Goal: Information Seeking & Learning: Learn about a topic

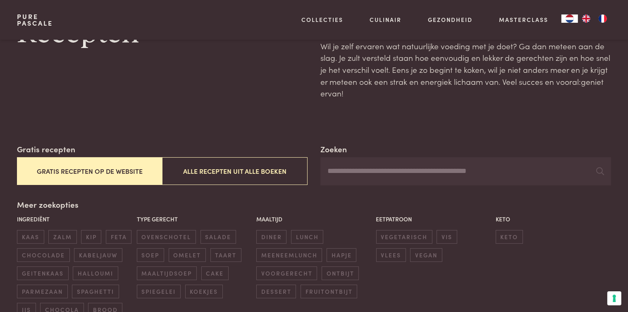
click at [135, 174] on button "Gratis recepten op de website" at bounding box center [89, 171] width 145 height 28
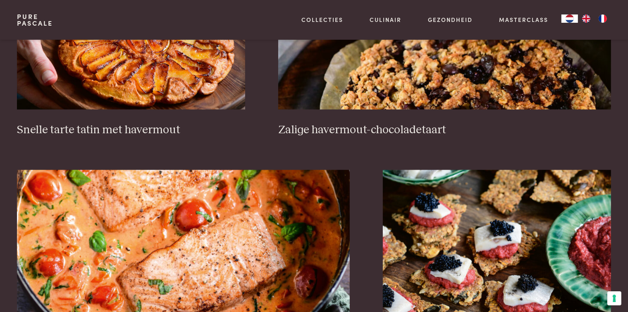
scroll to position [1498, 0]
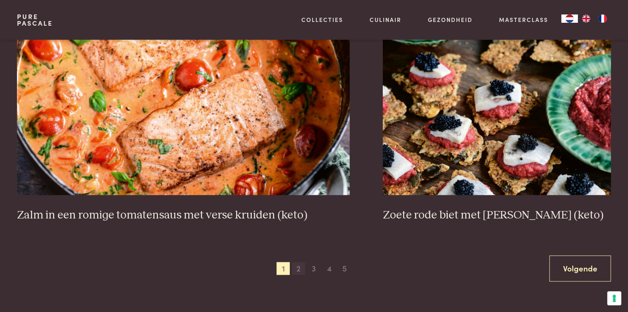
click at [298, 267] on span "2" at bounding box center [298, 268] width 13 height 13
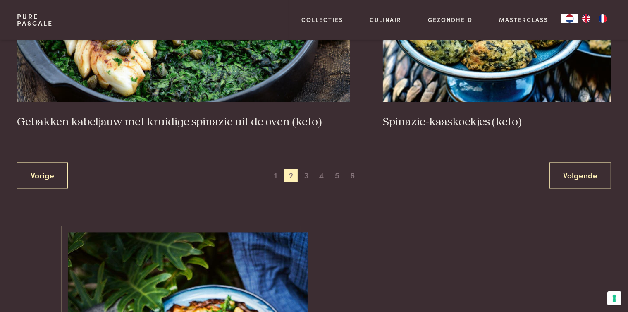
scroll to position [1825, 0]
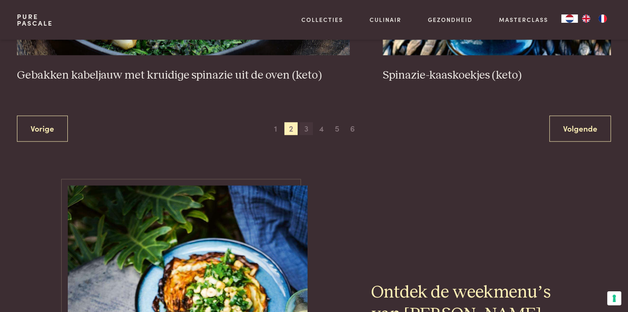
click at [304, 126] on span "3" at bounding box center [306, 128] width 13 height 13
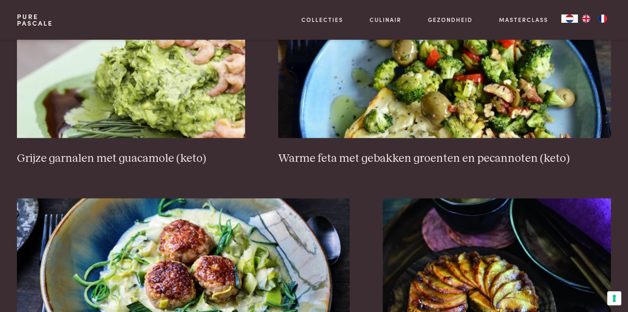
scroll to position [1498, 0]
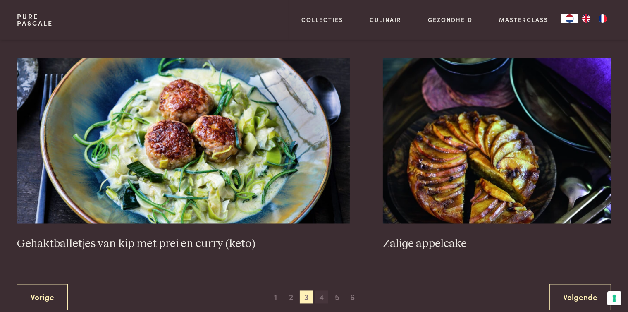
click at [321, 293] on span "4" at bounding box center [321, 297] width 13 height 13
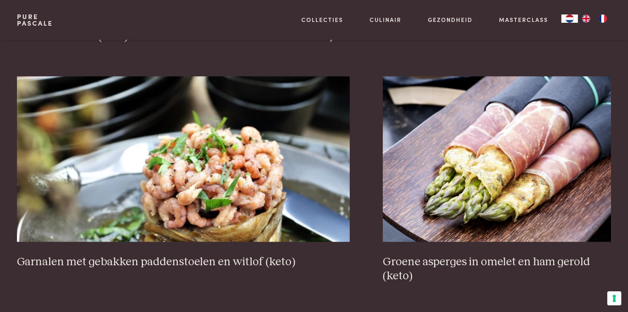
scroll to position [1544, 0]
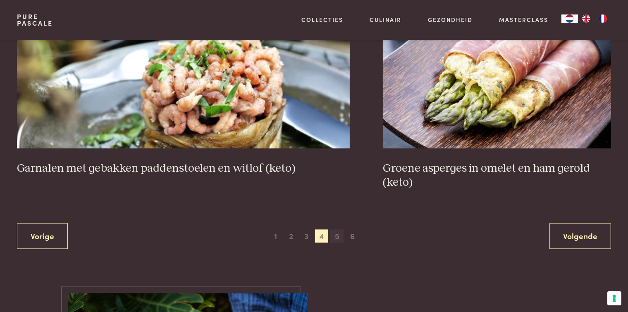
click at [334, 234] on span "5" at bounding box center [336, 235] width 13 height 13
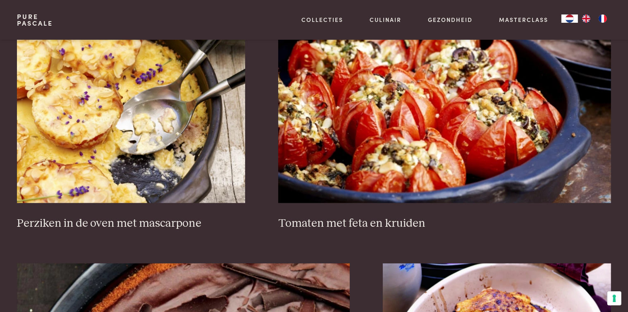
scroll to position [1218, 0]
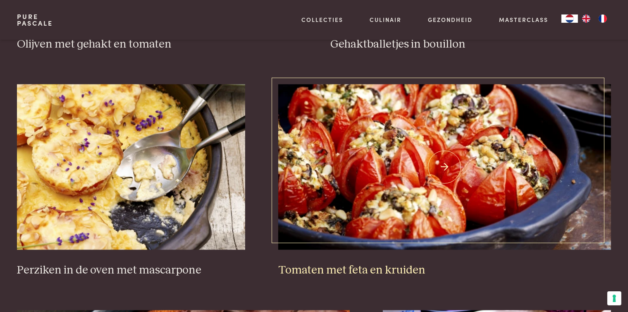
click at [312, 184] on img at bounding box center [444, 166] width 333 height 165
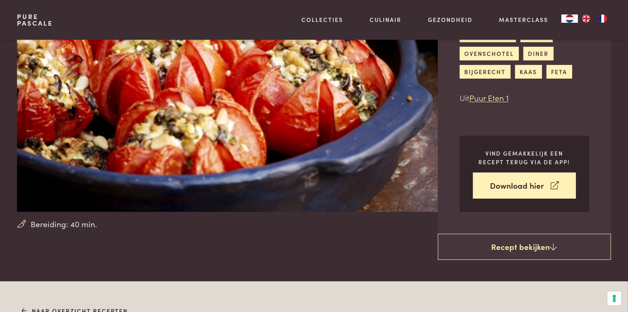
scroll to position [234, 0]
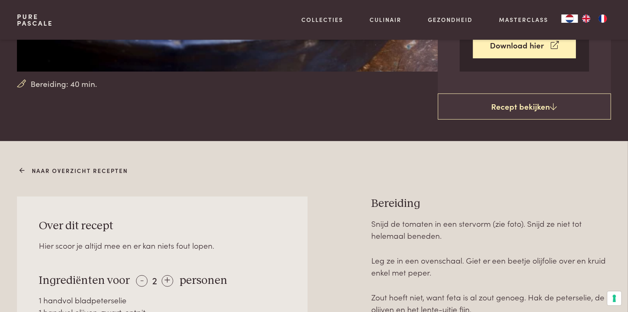
click at [48, 169] on link "Naar overzicht recepten" at bounding box center [74, 170] width 106 height 9
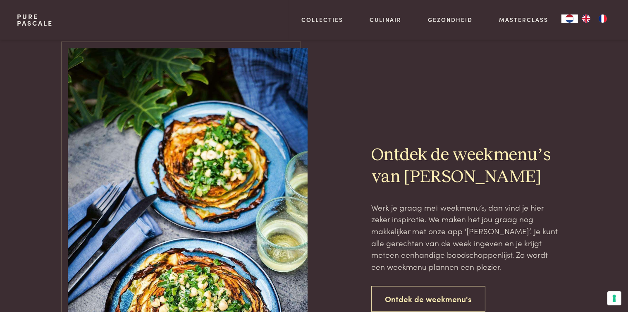
scroll to position [1635, 0]
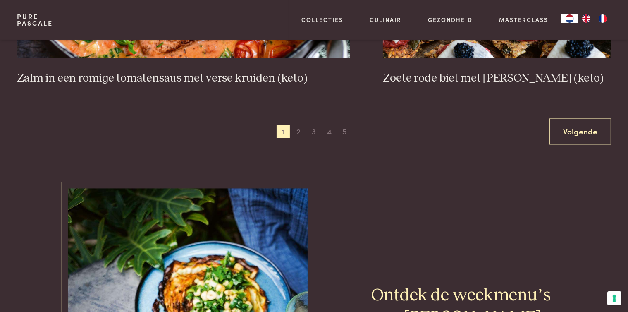
click at [345, 137] on div "Vorige 1 2 3 4 5 6 Volgende" at bounding box center [313, 131] width 593 height 26
click at [345, 135] on span "5" at bounding box center [344, 131] width 13 height 13
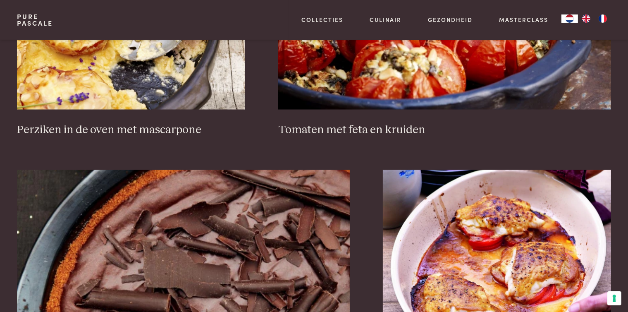
scroll to position [1498, 0]
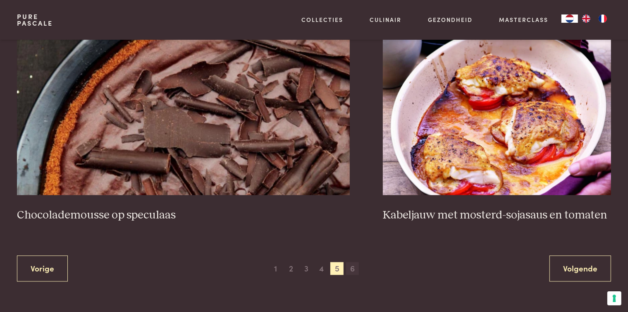
click at [353, 267] on span "6" at bounding box center [352, 268] width 13 height 13
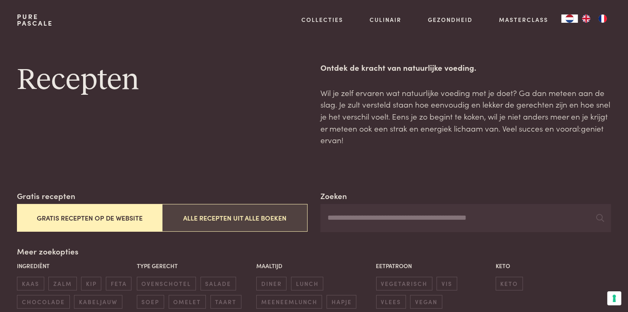
click at [284, 210] on button "Alle recepten uit alle boeken" at bounding box center [234, 218] width 145 height 28
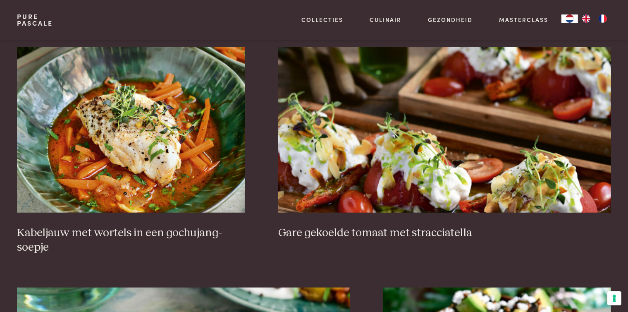
scroll to position [657, 0]
